Goal: Transaction & Acquisition: Purchase product/service

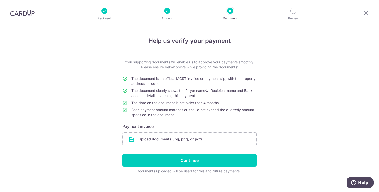
scroll to position [5, 0]
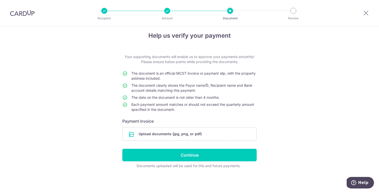
click at [187, 80] on td "The document is an official MCST invoice or payment slip, with the property add…" at bounding box center [193, 77] width 125 height 12
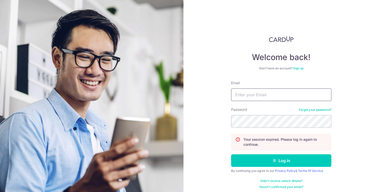
click at [268, 92] on input "Email" at bounding box center [281, 94] width 100 height 13
type input "melvinliow@hotmail.com"
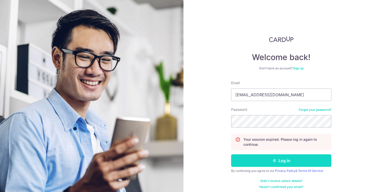
click at [305, 155] on button "Log in" at bounding box center [281, 160] width 100 height 13
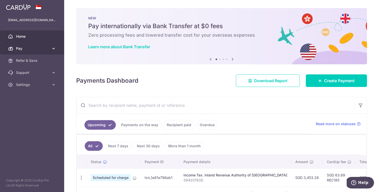
click at [47, 44] on link "Pay" at bounding box center [32, 48] width 64 height 12
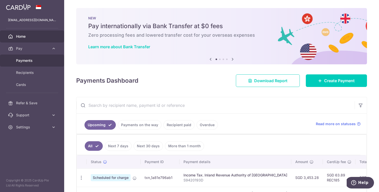
click at [34, 62] on span "Payments" at bounding box center [32, 60] width 33 height 5
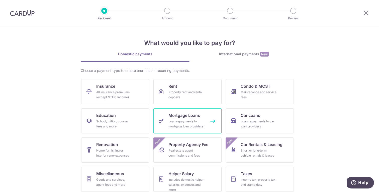
click at [189, 124] on div "Loan repayments to mortgage loan providers" at bounding box center [186, 124] width 36 height 10
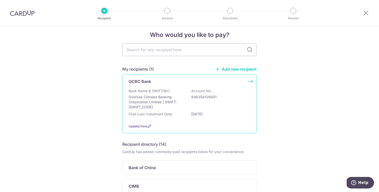
scroll to position [6, 0]
click at [178, 93] on div "Bank Name & SWIFT/BIC: Oversea Chinese Banking Corporation Limited | SWIFT: [SW…" at bounding box center [190, 98] width 122 height 21
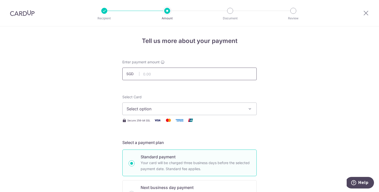
click at [178, 71] on input "text" at bounding box center [189, 73] width 134 height 13
type input "5,535.64"
click at [190, 110] on span "Select option" at bounding box center [185, 109] width 117 height 6
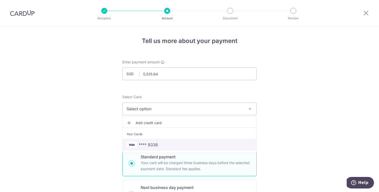
click at [154, 146] on span "**** 8338" at bounding box center [148, 144] width 19 height 6
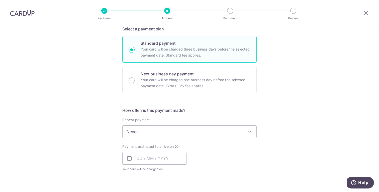
scroll to position [115, 0]
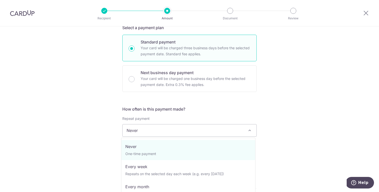
click at [202, 132] on span "Never" at bounding box center [190, 130] width 134 height 12
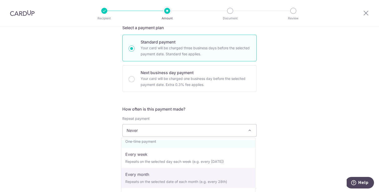
scroll to position [13, 0]
drag, startPoint x: 198, startPoint y: 178, endPoint x: 202, endPoint y: 175, distance: 5.7
select select "3"
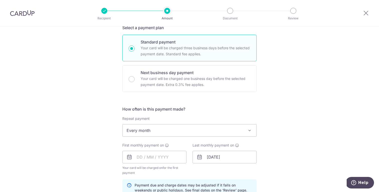
click at [320, 133] on div "Tell us more about your payment Enter payment amount SGD 5,535.64 5535.64 Selec…" at bounding box center [189, 151] width 379 height 479
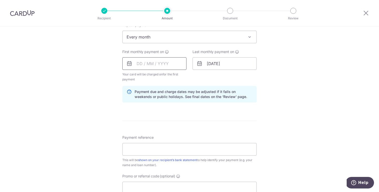
click at [164, 64] on input "text" at bounding box center [154, 63] width 64 height 13
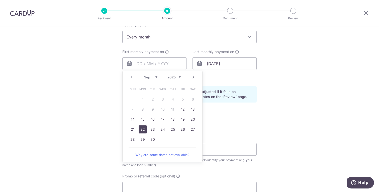
click at [144, 130] on link "22" at bounding box center [143, 129] width 8 height 8
type input "[DATE]"
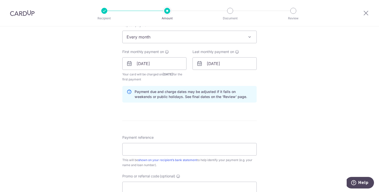
click at [298, 107] on div "Tell us more about your payment Enter payment amount SGD 5,535.64 5535.64 Selec…" at bounding box center [189, 57] width 379 height 479
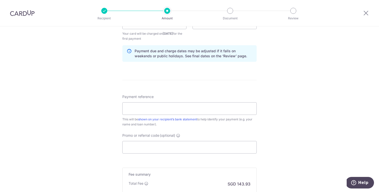
scroll to position [255, 0]
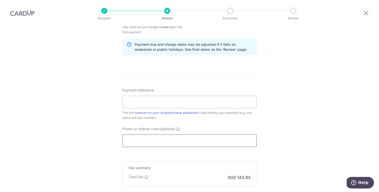
click at [217, 140] on input "Promo or referral code (optional)" at bounding box center [189, 140] width 134 height 13
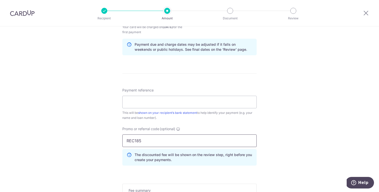
type input "REC185"
click button "Add Card" at bounding box center [0, 0] width 0 height 0
click at [300, 124] on div "Tell us more about your payment Enter payment amount SGD 5,535.64 5535.64 Selec…" at bounding box center [189, 21] width 379 height 502
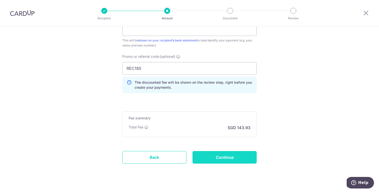
scroll to position [333, 0]
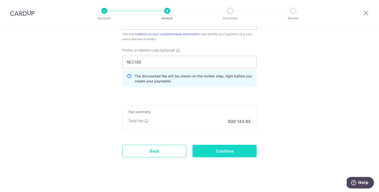
click at [240, 151] on input "Continue" at bounding box center [225, 150] width 64 height 13
type input "Create Schedule"
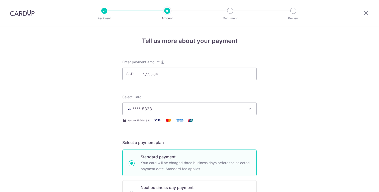
scroll to position [253, 0]
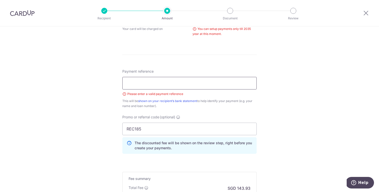
click at [207, 82] on input "Payment reference" at bounding box center [189, 83] width 134 height 13
click at [179, 81] on input "Payment reference" at bounding box center [189, 83] width 134 height 13
click at [325, 71] on div "Tell us more about your payment Enter payment amount SGD 5,535.64 5535.64 Selec…" at bounding box center [189, 17] width 379 height 488
click at [231, 83] on input "Payment reference" at bounding box center [189, 83] width 134 height 13
type input "S9420193D"
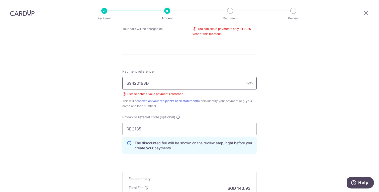
click at [218, 84] on input "S9420193D" at bounding box center [189, 83] width 134 height 13
drag, startPoint x: 171, startPoint y: 86, endPoint x: 94, endPoint y: 86, distance: 77.2
click at [94, 86] on div "Tell us more about your payment Enter payment amount SGD 5,535.64 5535.64 Selec…" at bounding box center [189, 17] width 379 height 488
click at [141, 85] on input "S9420193D" at bounding box center [189, 83] width 134 height 13
drag, startPoint x: 153, startPoint y: 82, endPoint x: 118, endPoint y: 82, distance: 34.9
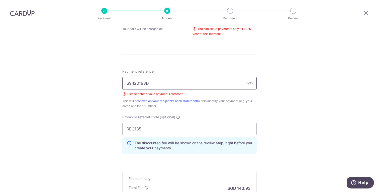
click at [118, 82] on div "Tell us more about your payment Enter payment amount SGD 5,535.64 5535.64 Selec…" at bounding box center [189, 17] width 379 height 488
type input "Melvin - 5750208023-0000"
click at [320, 95] on div "Tell us more about your payment Enter payment amount SGD 5,535.64 5535.64 Selec…" at bounding box center [189, 17] width 379 height 488
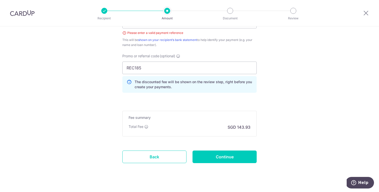
scroll to position [323, 0]
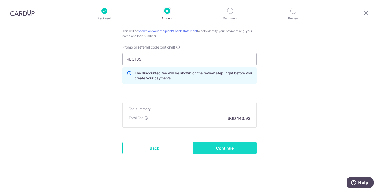
click at [240, 145] on input "Continue" at bounding box center [225, 147] width 64 height 13
type input "Create Schedule"
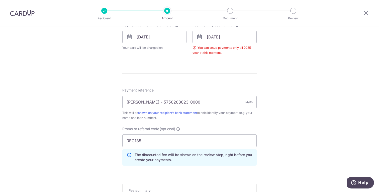
scroll to position [177, 0]
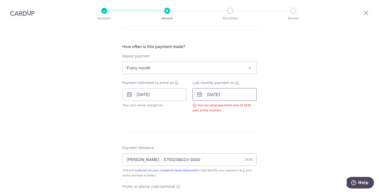
click at [233, 95] on input "[DATE]" at bounding box center [225, 94] width 64 height 13
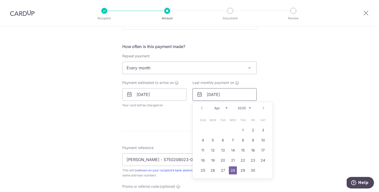
click at [226, 93] on input "[DATE]" at bounding box center [225, 94] width 64 height 13
type input "[DATE]"
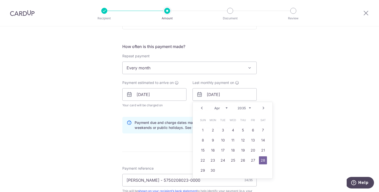
click at [276, 91] on div "Tell us more about your payment Enter payment amount SGD 5,535.64 5535.64 Selec…" at bounding box center [189, 100] width 379 height 502
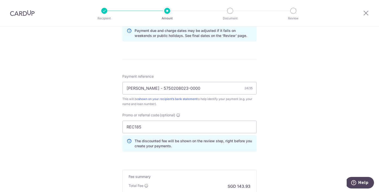
scroll to position [319, 0]
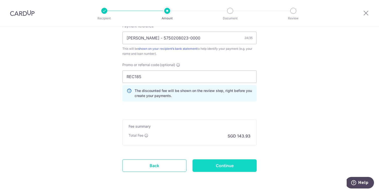
click at [229, 165] on input "Continue" at bounding box center [225, 165] width 64 height 13
type input "Create Schedule"
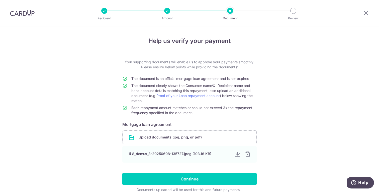
click at [299, 106] on div "Help us verify your payment Your supporting documents will enable us to approve…" at bounding box center [189, 120] width 379 height 189
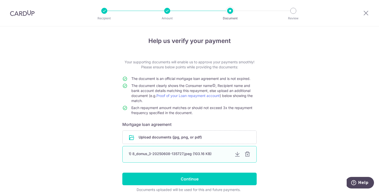
click at [247, 155] on div at bounding box center [247, 154] width 6 height 6
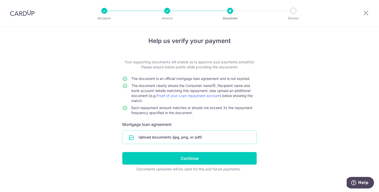
click at [149, 137] on input "file" at bounding box center [190, 136] width 134 height 13
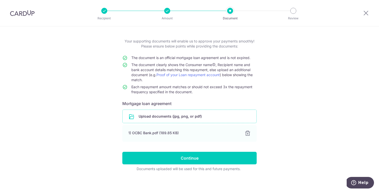
scroll to position [24, 0]
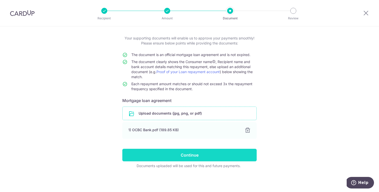
click at [209, 156] on input "Continue" at bounding box center [189, 154] width 134 height 13
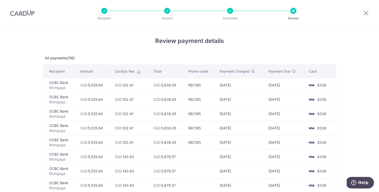
click at [169, 11] on div at bounding box center [167, 11] width 6 height 6
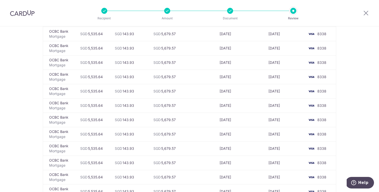
scroll to position [408, 0]
click at [366, 15] on icon at bounding box center [366, 13] width 6 height 6
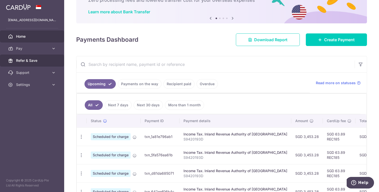
scroll to position [35, 0]
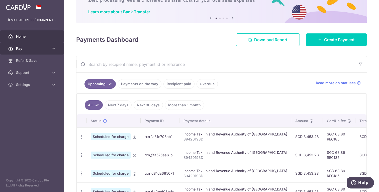
click at [55, 52] on link "Pay" at bounding box center [32, 48] width 64 height 12
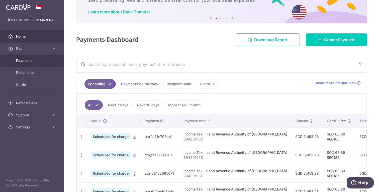
click at [36, 60] on span "Payments" at bounding box center [32, 60] width 33 height 5
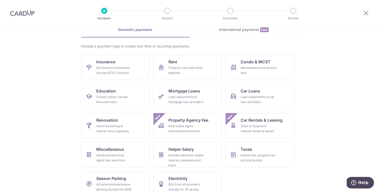
scroll to position [33, 0]
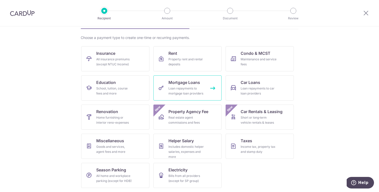
click at [182, 86] on div "Loan repayments to mortgage loan providers" at bounding box center [186, 91] width 36 height 10
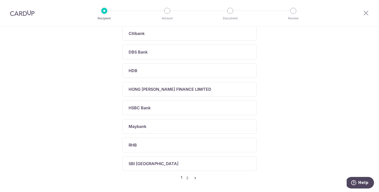
scroll to position [178, 0]
click at [185, 176] on link "2" at bounding box center [187, 176] width 6 height 6
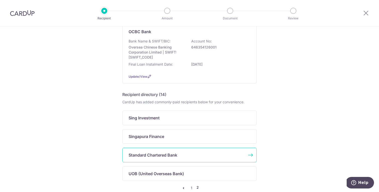
scroll to position [84, 0]
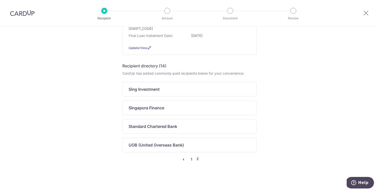
click at [189, 159] on link "1" at bounding box center [192, 159] width 6 height 6
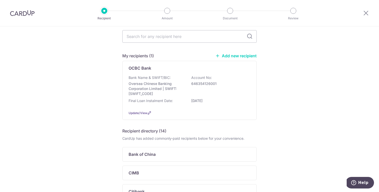
scroll to position [0, 0]
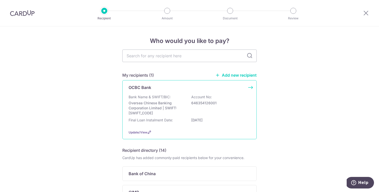
click at [201, 112] on div "Bank Name & SWIFT/BIC: Oversea Chinese Banking Corporation Limited | SWIFT: OCB…" at bounding box center [190, 104] width 122 height 21
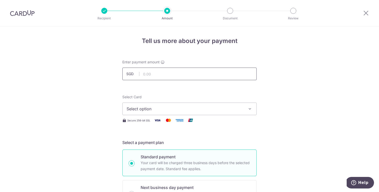
click at [185, 73] on input "text" at bounding box center [189, 73] width 134 height 13
type input "5,535.64"
click at [172, 111] on span "Select option" at bounding box center [185, 109] width 117 height 6
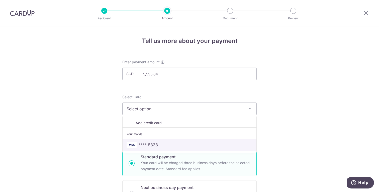
drag, startPoint x: 161, startPoint y: 144, endPoint x: 218, endPoint y: 138, distance: 57.3
click at [161, 144] on span "**** 8338" at bounding box center [190, 144] width 126 height 6
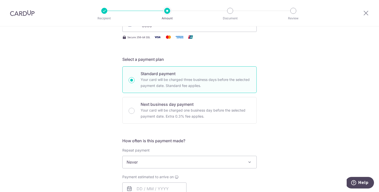
click at [298, 122] on div "Tell us more about your payment Enter payment amount SGD 5,535.64 5535.64 Selec…" at bounding box center [189, 170] width 379 height 454
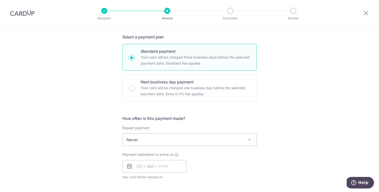
scroll to position [121, 0]
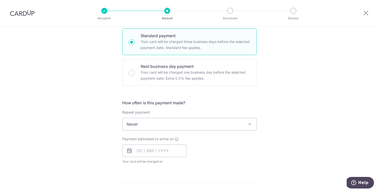
click at [185, 122] on span "Never" at bounding box center [190, 124] width 134 height 12
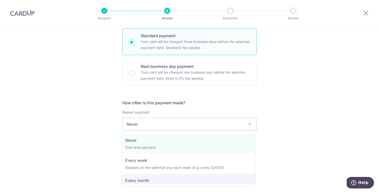
select select "3"
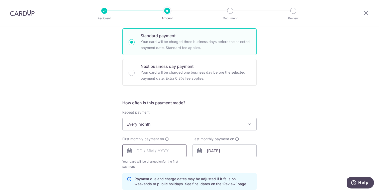
click at [163, 151] on input "text" at bounding box center [154, 150] width 64 height 13
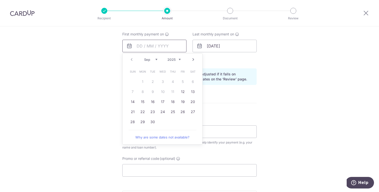
scroll to position [227, 0]
click at [142, 112] on link "22" at bounding box center [143, 110] width 8 height 8
type input "22/09/2025"
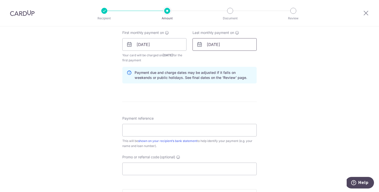
click at [228, 46] on input "28/04/2055" at bounding box center [225, 44] width 64 height 13
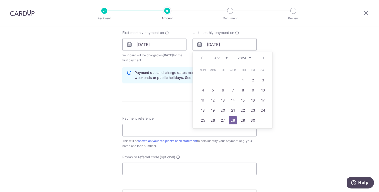
click at [248, 58] on select "2024 2025 2026 2027 2028 2029 2030 2031 2032 2033 2034 2035" at bounding box center [244, 58] width 13 height 4
click at [262, 59] on link "Next" at bounding box center [263, 58] width 6 height 6
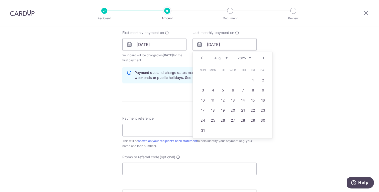
click at [262, 59] on link "Next" at bounding box center [263, 58] width 6 height 6
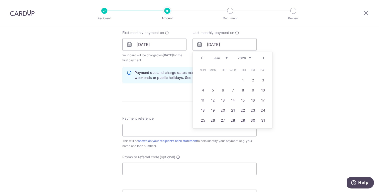
click at [262, 59] on link "Next" at bounding box center [263, 58] width 6 height 6
click at [250, 102] on link "20" at bounding box center [253, 100] width 8 height 8
type input "20/02/2026"
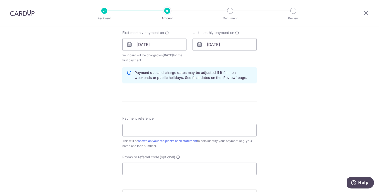
click at [278, 92] on div "Tell us more about your payment Enter payment amount SGD 5,535.64 5535.64 Selec…" at bounding box center [189, 38] width 379 height 479
click at [172, 135] on input "Payment reference" at bounding box center [189, 130] width 134 height 13
type input "S9420193D"
click at [171, 131] on input "S9420193D" at bounding box center [189, 130] width 134 height 13
click at [175, 132] on input "Payment reference" at bounding box center [189, 130] width 134 height 13
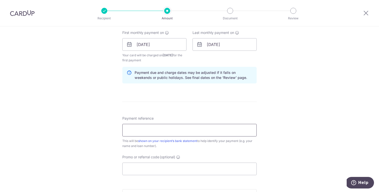
type input "Melvin - 5750208023-0000"
click at [179, 171] on input "Promo or referral code (optional)" at bounding box center [189, 168] width 134 height 13
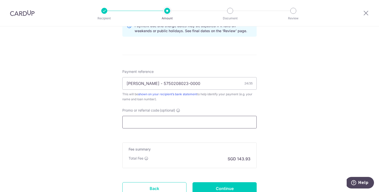
scroll to position [278, 0]
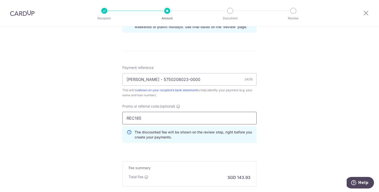
type input "REC185"
click at [310, 132] on div "Tell us more about your payment Enter payment amount SGD 5,535.64 5535.64 Selec…" at bounding box center [189, 0] width 379 height 502
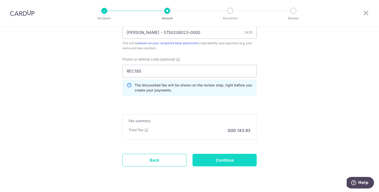
scroll to position [326, 0]
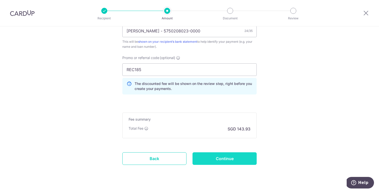
click at [229, 163] on input "Continue" at bounding box center [225, 158] width 64 height 13
type input "Create Schedule"
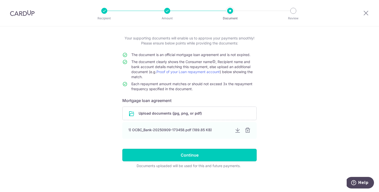
click at [175, 153] on input "Continue" at bounding box center [189, 154] width 134 height 13
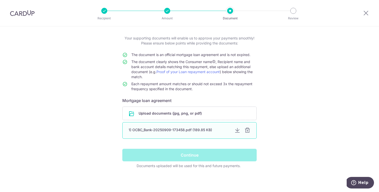
click at [169, 130] on div "1) OCBC_Bank-20250909-173458.pdf (189.85 KB)" at bounding box center [180, 129] width 102 height 5
click at [195, 129] on div "1) OCBC_Bank-20250909-173458.pdf (189.85 KB)" at bounding box center [180, 129] width 102 height 5
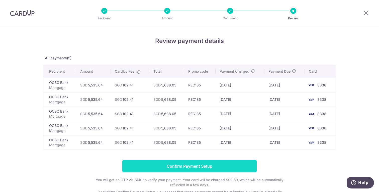
click at [222, 170] on input "Confirm Payment Setup" at bounding box center [189, 165] width 134 height 13
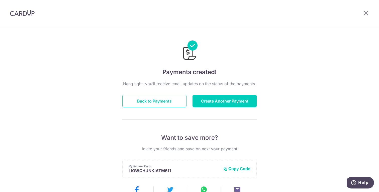
click at [338, 89] on div "Payments created! Hang tight, you’ll receive email updates on the status of the…" at bounding box center [189, 160] width 379 height 268
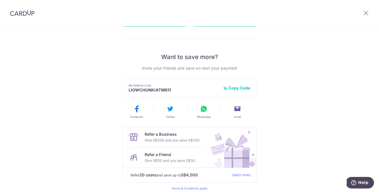
scroll to position [27, 0]
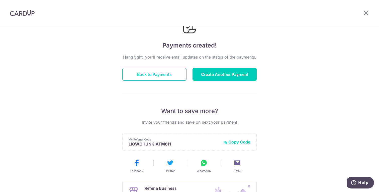
click at [162, 72] on button "Back to Payments" at bounding box center [154, 74] width 64 height 13
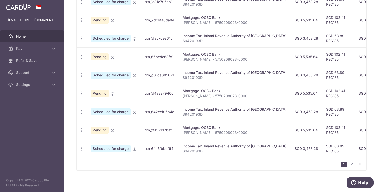
scroll to position [197, 0]
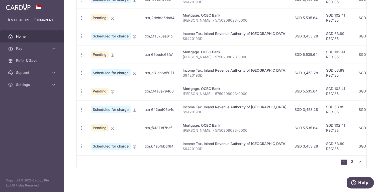
click at [351, 162] on link "2" at bounding box center [352, 161] width 6 height 6
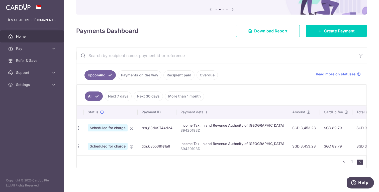
scroll to position [0, 0]
